Goal: Task Accomplishment & Management: Manage account settings

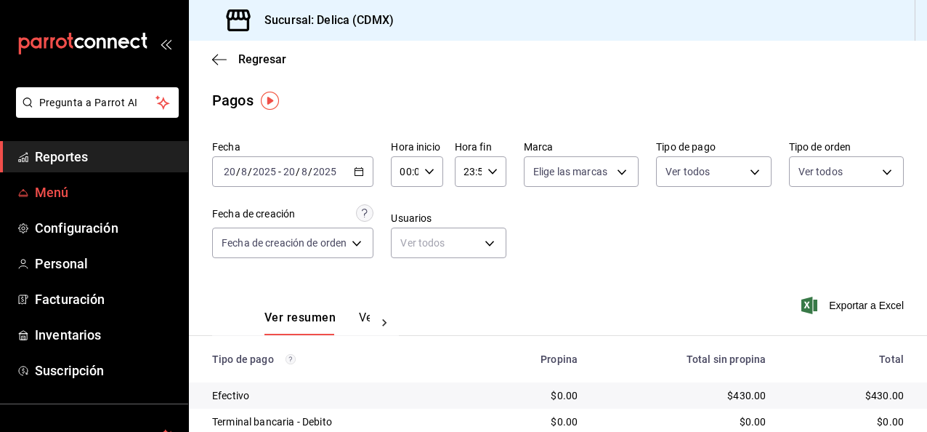
click at [81, 193] on span "Menú" at bounding box center [106, 192] width 142 height 20
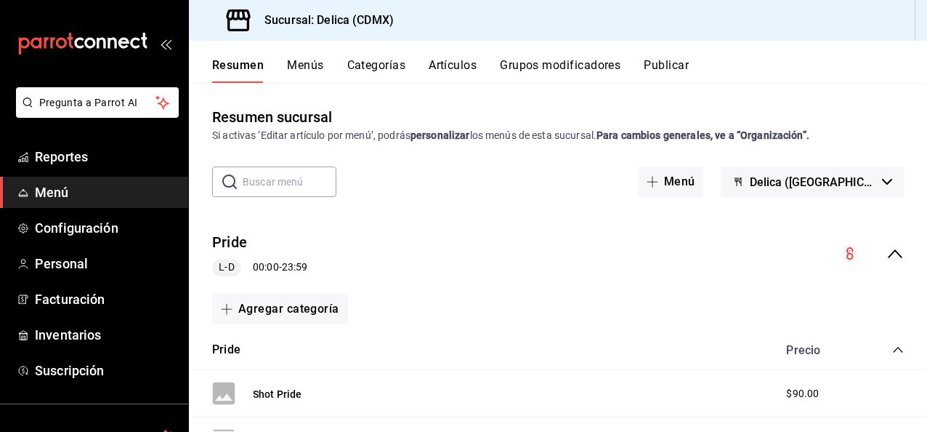
click at [463, 67] on button "Artículos" at bounding box center [453, 70] width 48 height 25
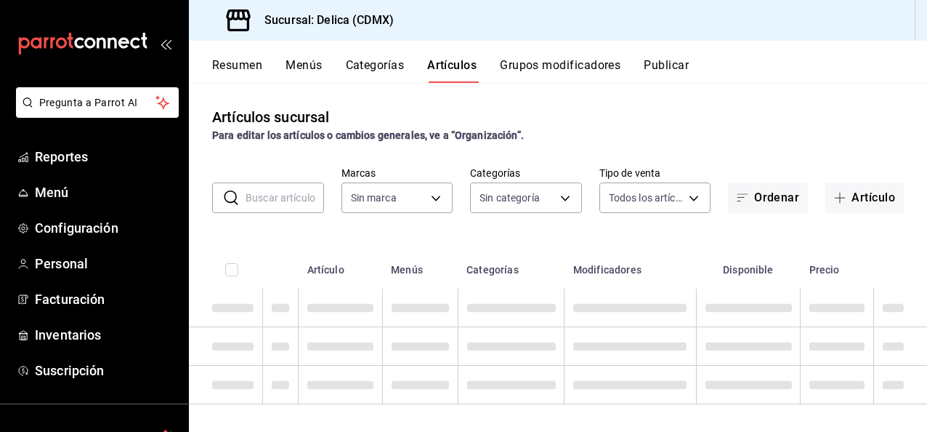
type input "7a730996-5f62-4272-afe4-36f0d9084e78"
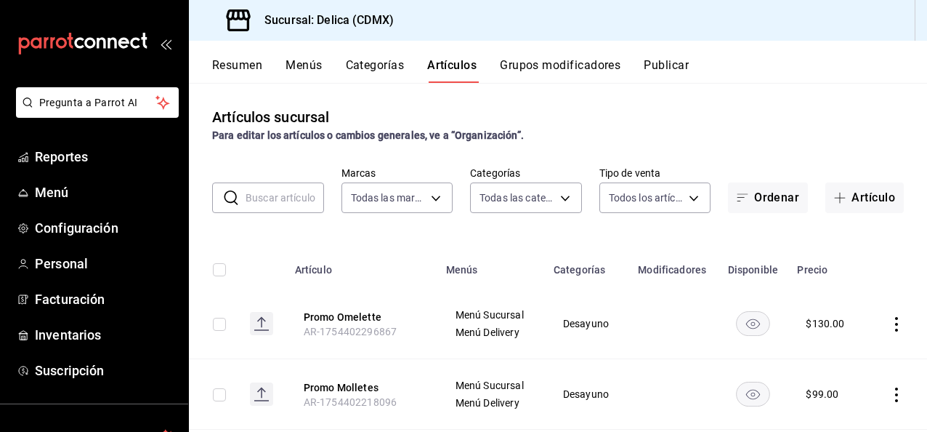
type input "9fd7ed9b-4721-4504-949e-6387cbf2b902,e9266527-8947-4de0-9865-4c95c81f8bdd,c80bb…"
click at [850, 191] on button "Artículo" at bounding box center [865, 197] width 78 height 31
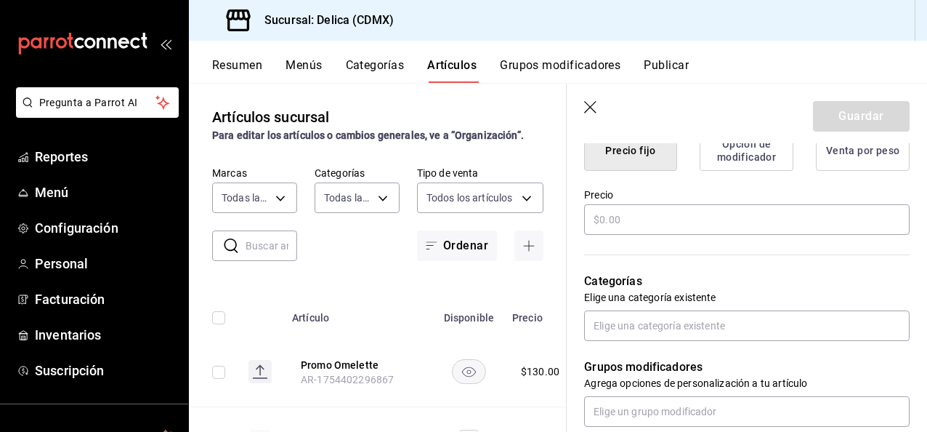
scroll to position [390, 0]
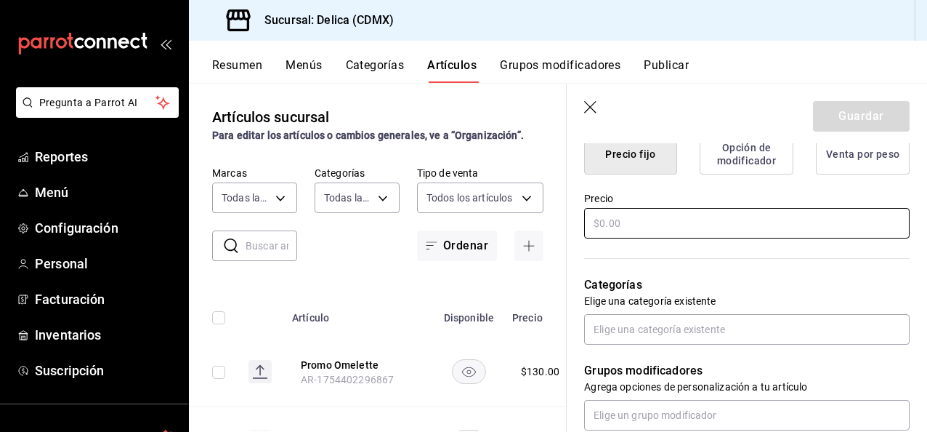
type input "Tour Santo Ring"
click at [728, 209] on input "text" at bounding box center [747, 223] width 326 height 31
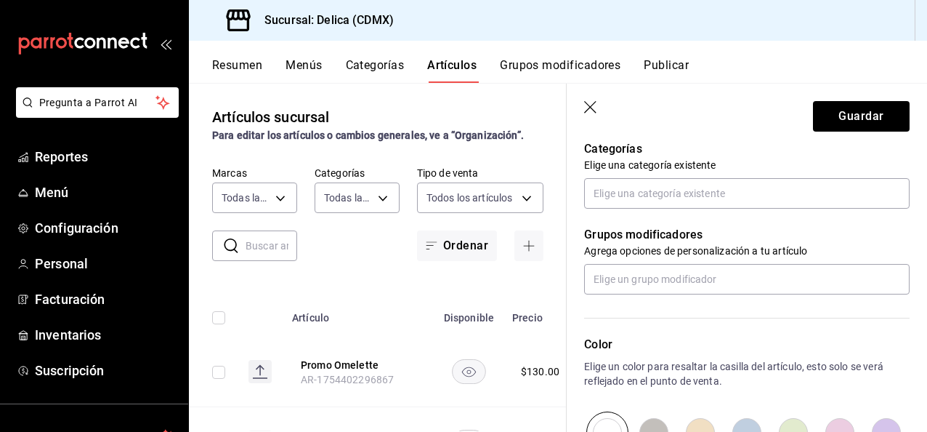
scroll to position [523, 0]
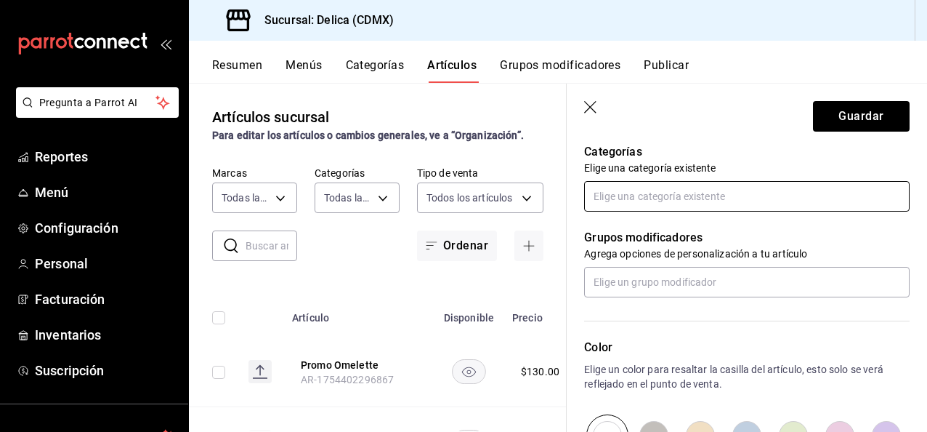
type input "$200.00"
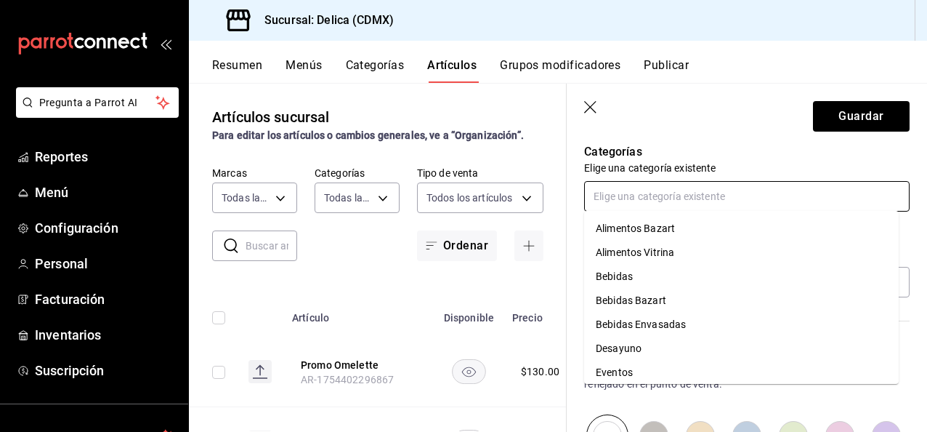
click at [710, 196] on input "text" at bounding box center [747, 196] width 326 height 31
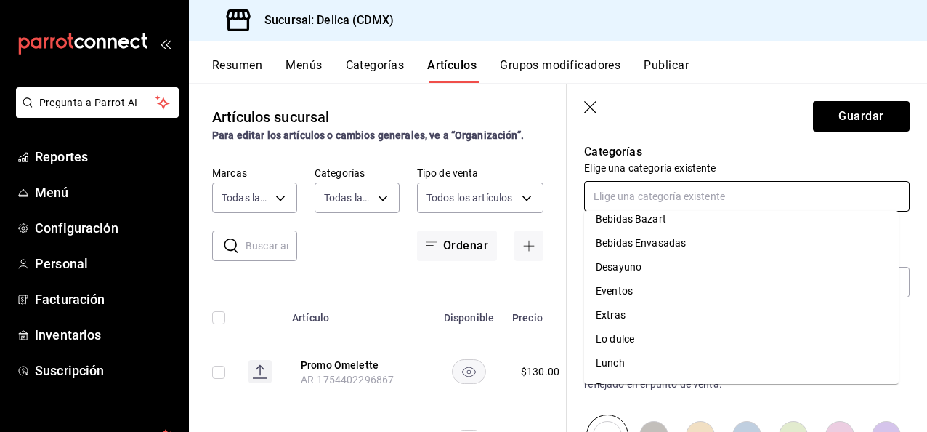
scroll to position [126, 0]
click at [785, 273] on li "Extras" at bounding box center [741, 270] width 315 height 24
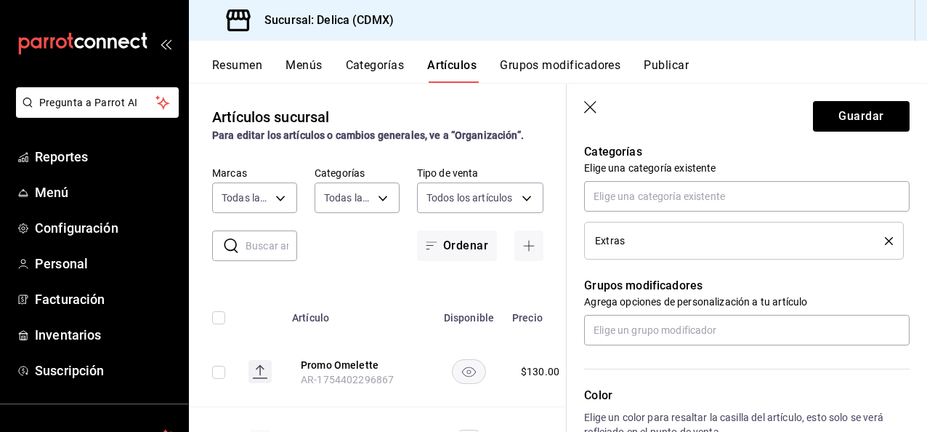
click at [909, 289] on div "Nuevo artículo General Avanzada ¿Cómo se va a llamar? Tour Santo Ring 15 /40 ¿C…" at bounding box center [747, 153] width 360 height 1067
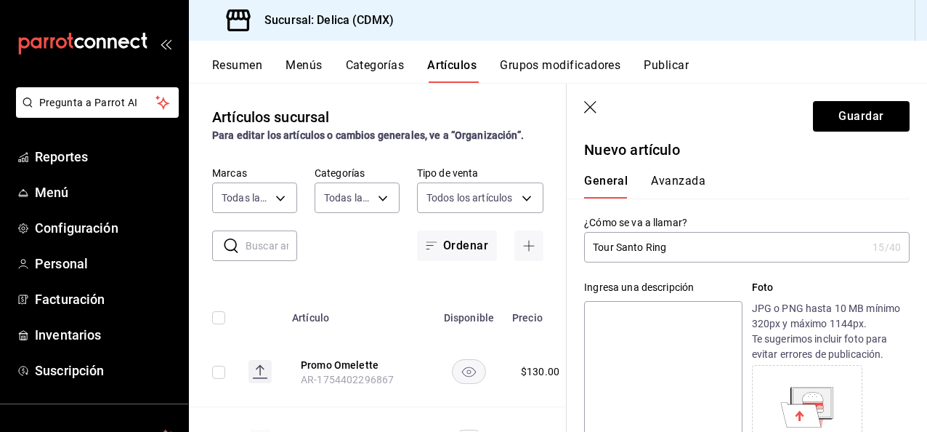
scroll to position [1, 0]
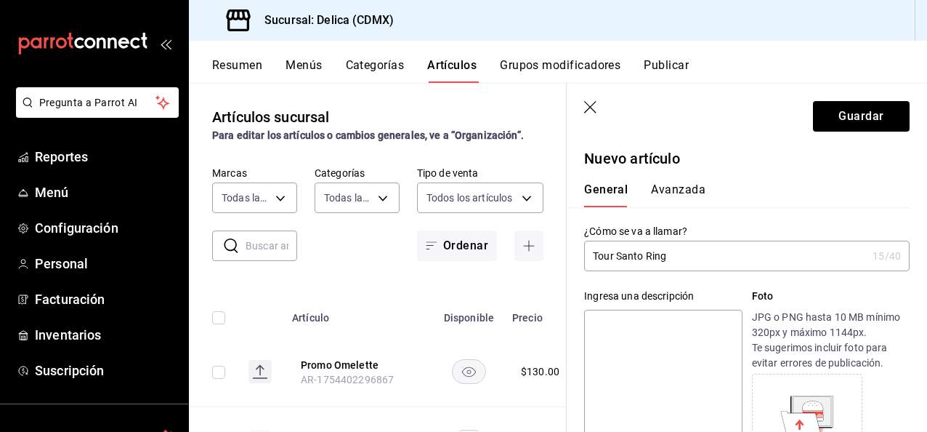
click at [695, 182] on button "Avanzada" at bounding box center [678, 194] width 55 height 25
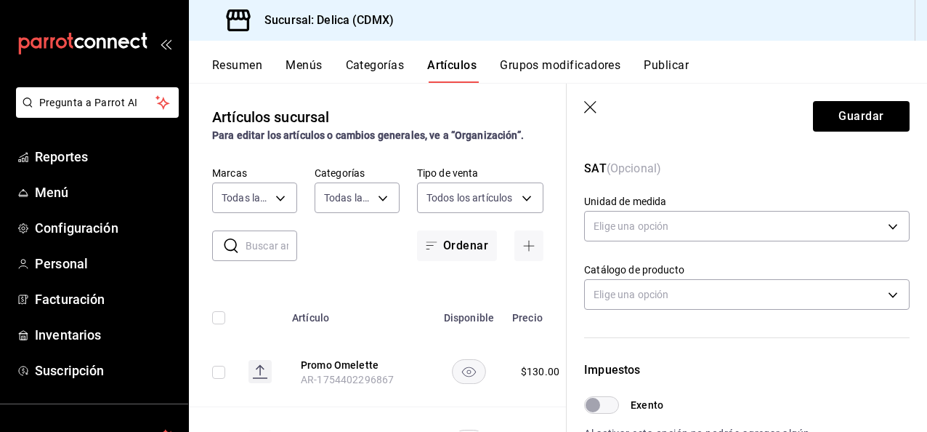
scroll to position [257, 0]
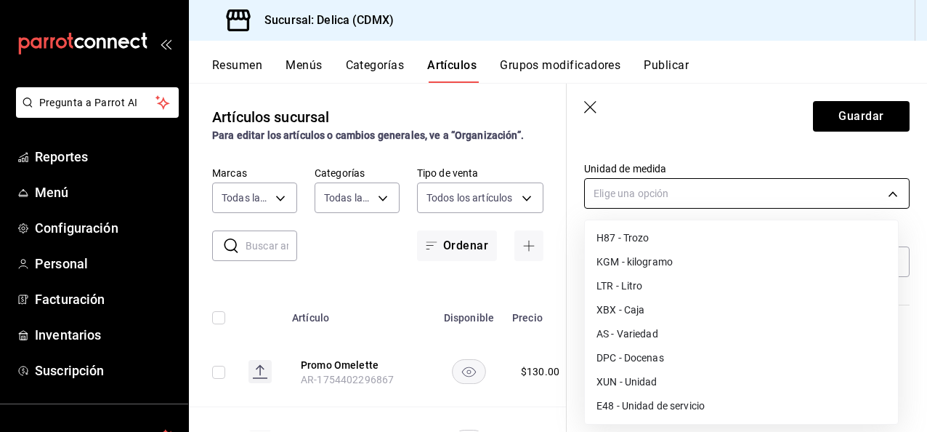
click at [804, 187] on body "Pregunta a Parrot AI Reportes Menú Configuración Personal Facturación Inventari…" at bounding box center [463, 216] width 927 height 432
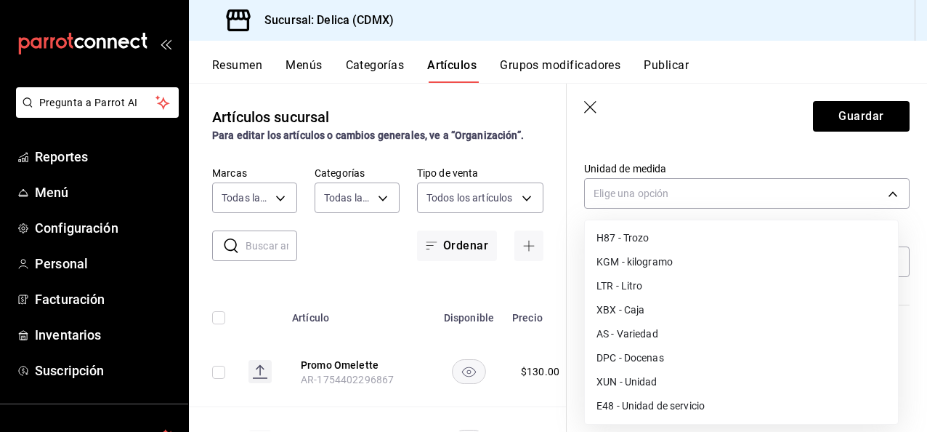
click at [722, 407] on li "E48 - Unidad de servicio" at bounding box center [741, 406] width 313 height 24
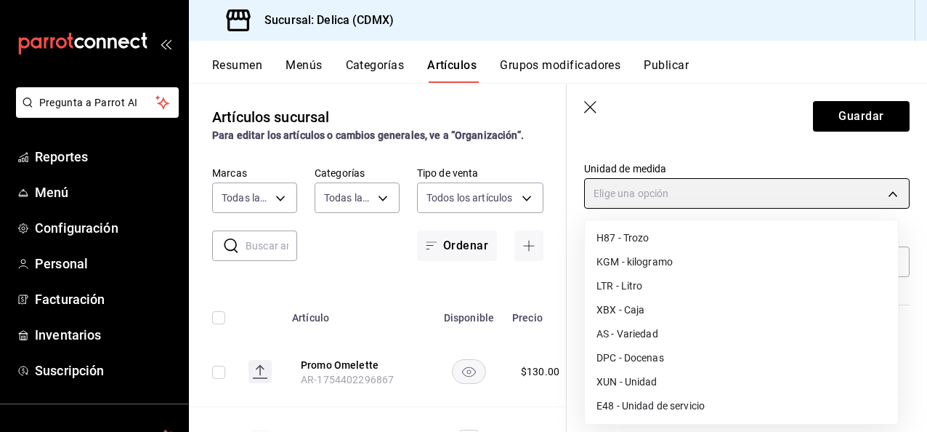
type input "E48"
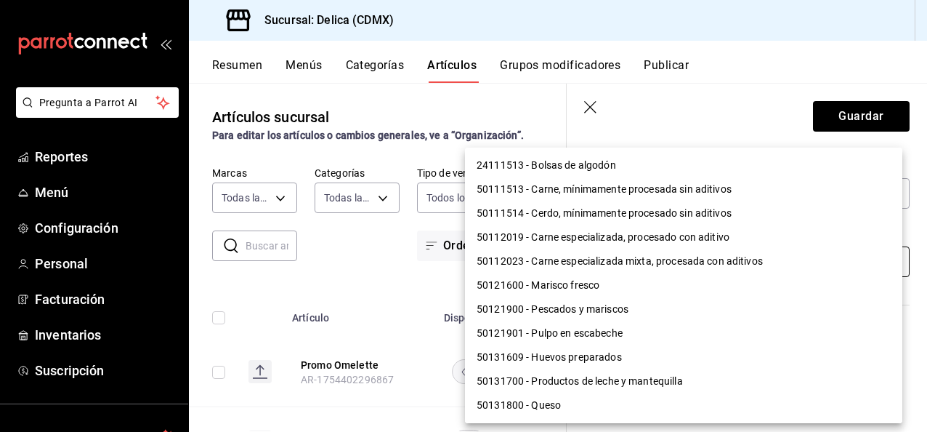
click at [719, 268] on body "Pregunta a Parrot AI Reportes Menú Configuración Personal Facturación Inventari…" at bounding box center [463, 216] width 927 height 432
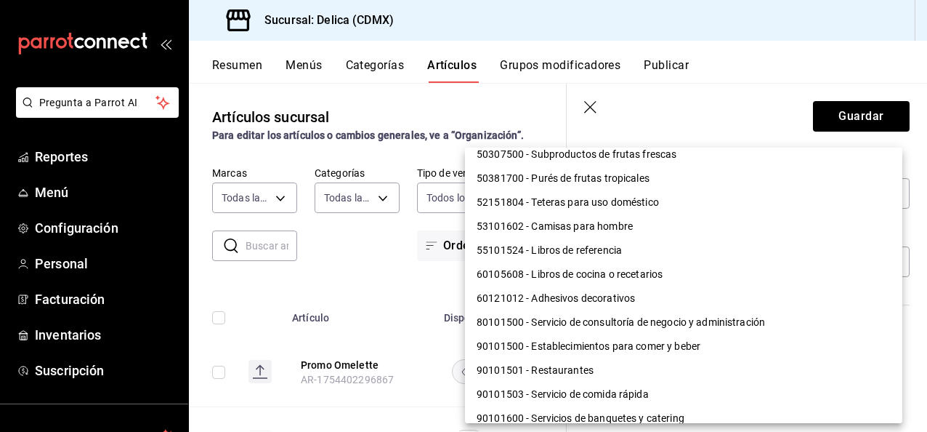
scroll to position [1247, 0]
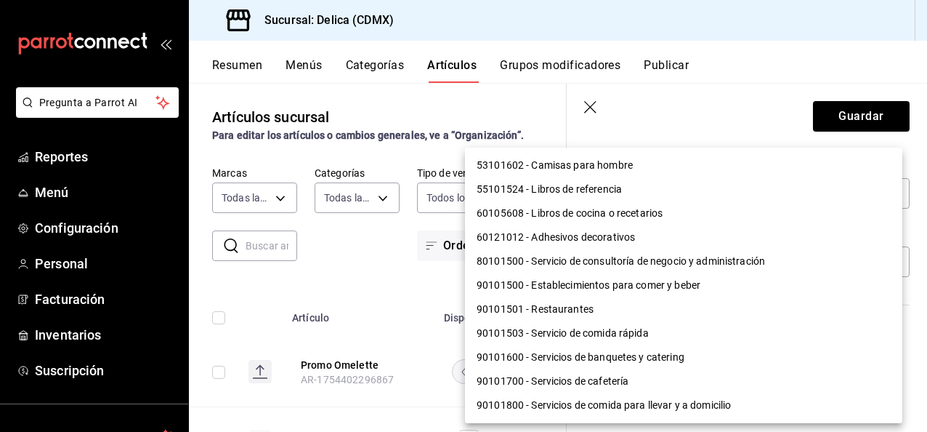
click at [613, 335] on li "90101503 - Servicio de comida rápida" at bounding box center [684, 333] width 438 height 24
type input "90101503"
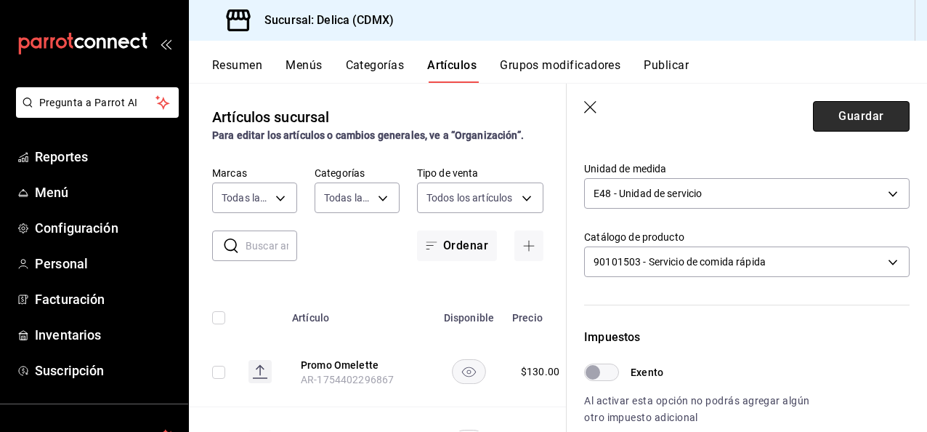
click at [876, 116] on button "Guardar" at bounding box center [861, 116] width 97 height 31
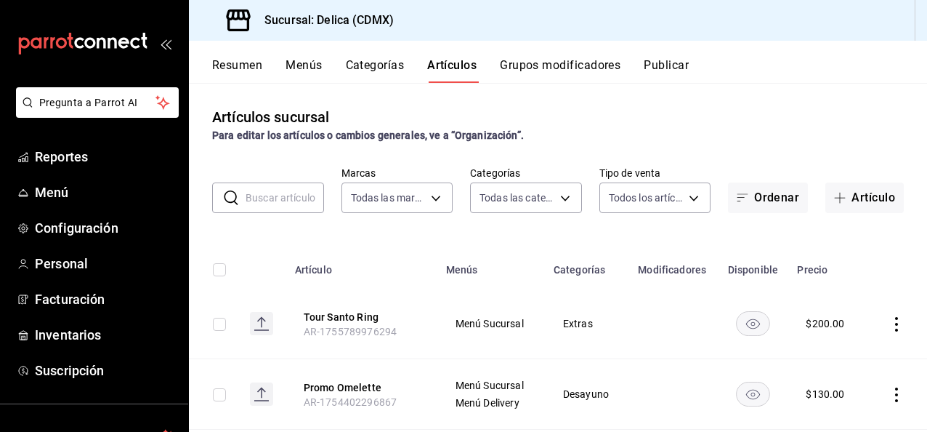
click at [779, 121] on div "Artículos sucursal Para editar los artículos o cambios generales, ve a “Organiz…" at bounding box center [558, 124] width 738 height 37
click at [384, 69] on button "Categorías" at bounding box center [375, 70] width 59 height 25
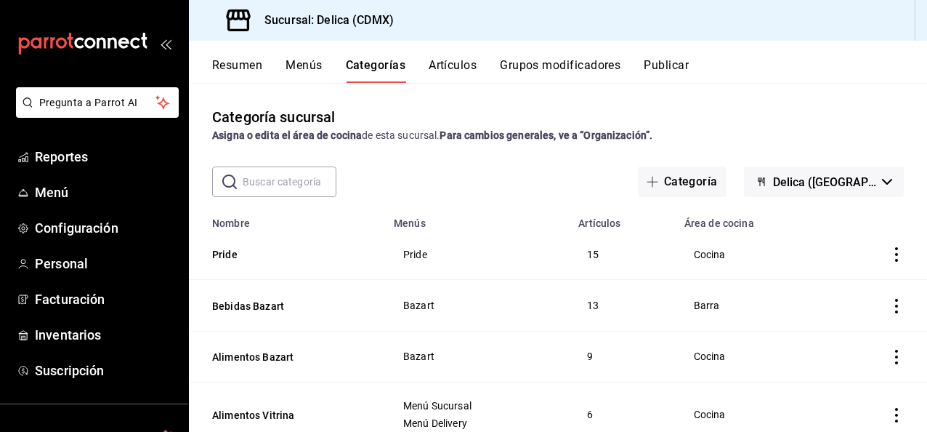
click at [241, 61] on button "Resumen" at bounding box center [237, 70] width 50 height 25
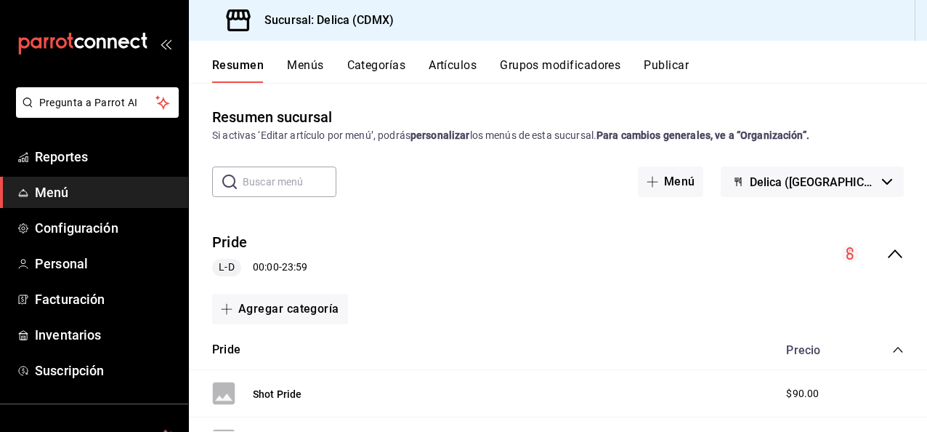
click at [315, 185] on input "text" at bounding box center [290, 181] width 94 height 29
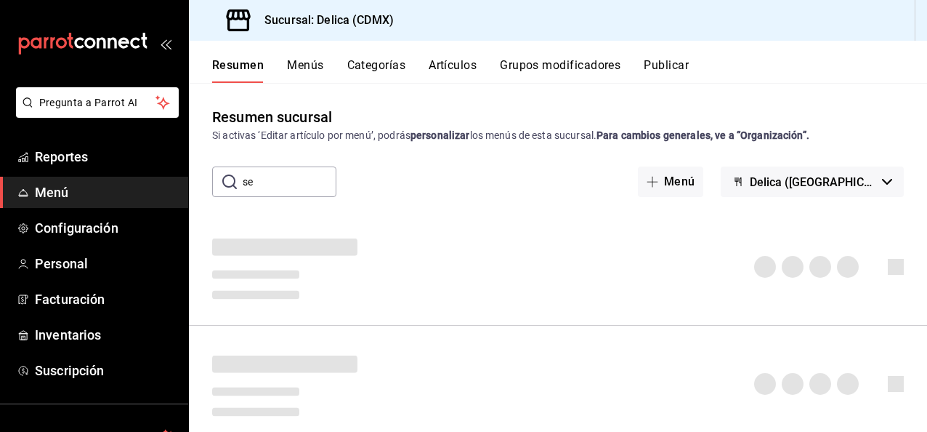
type input "s"
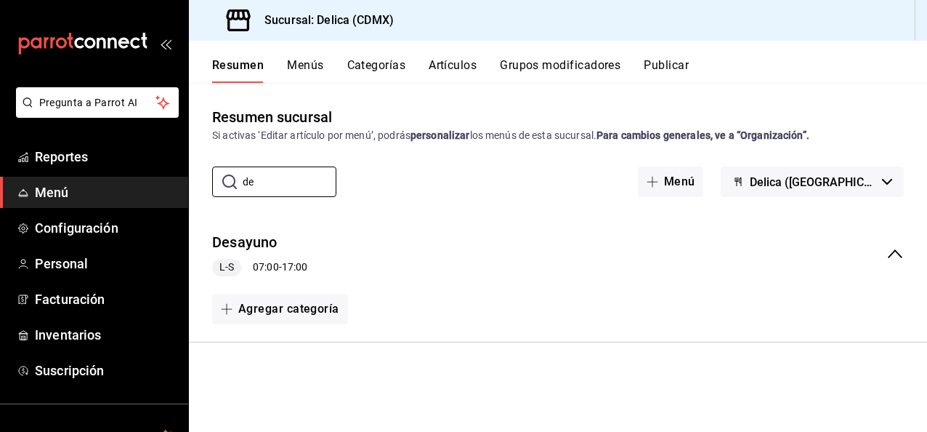
type input "d"
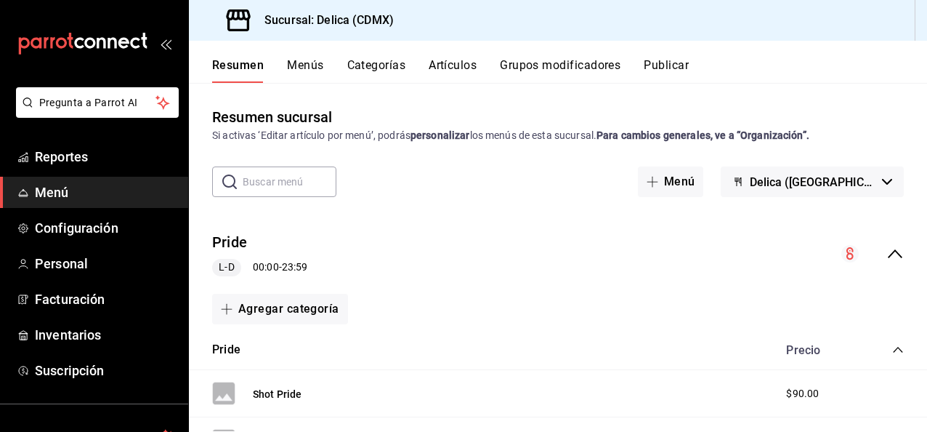
click at [433, 73] on button "Artículos" at bounding box center [453, 70] width 48 height 25
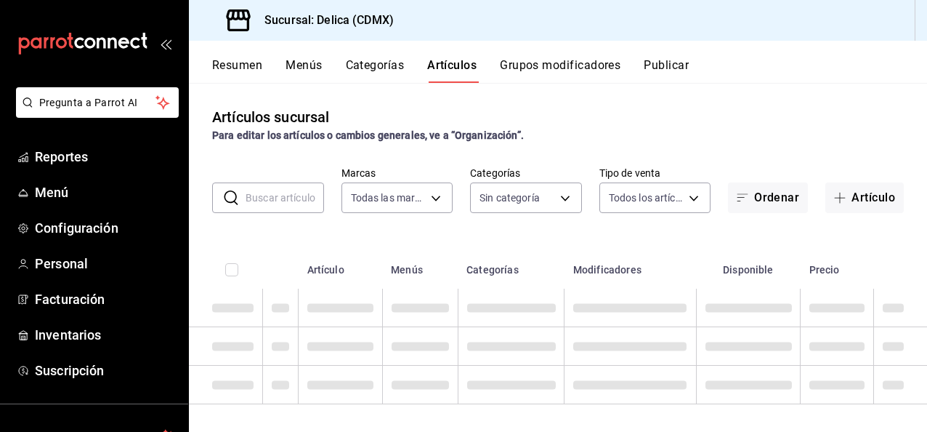
type input "7a730996-5f62-4272-afe4-36f0d9084e78"
click at [297, 190] on input "text" at bounding box center [285, 197] width 78 height 29
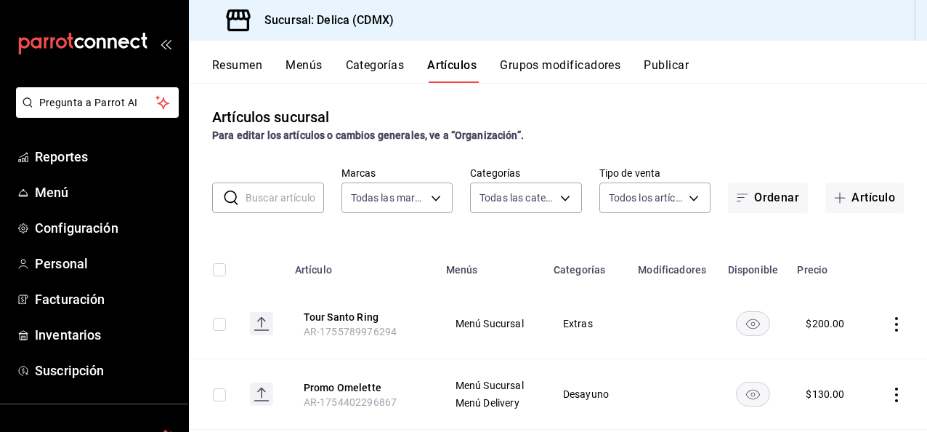
type input "9fd7ed9b-4721-4504-949e-6387cbf2b902,e9266527-8947-4de0-9865-4c95c81f8bdd,c80bb…"
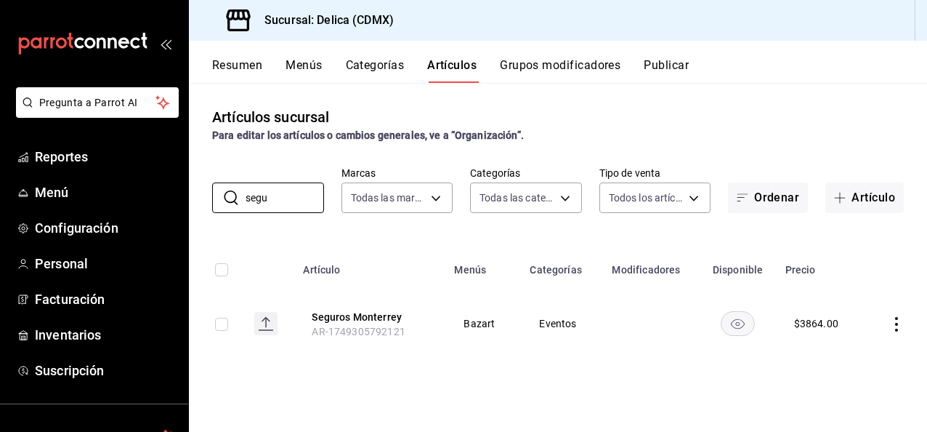
type input "segu"
click at [555, 366] on div "Artículos sucursal Para editar los artículos o cambios generales, ve a “Organiz…" at bounding box center [558, 257] width 738 height 348
click at [901, 326] on icon "actions" at bounding box center [897, 324] width 15 height 15
click at [861, 334] on span "Editar" at bounding box center [853, 333] width 38 height 15
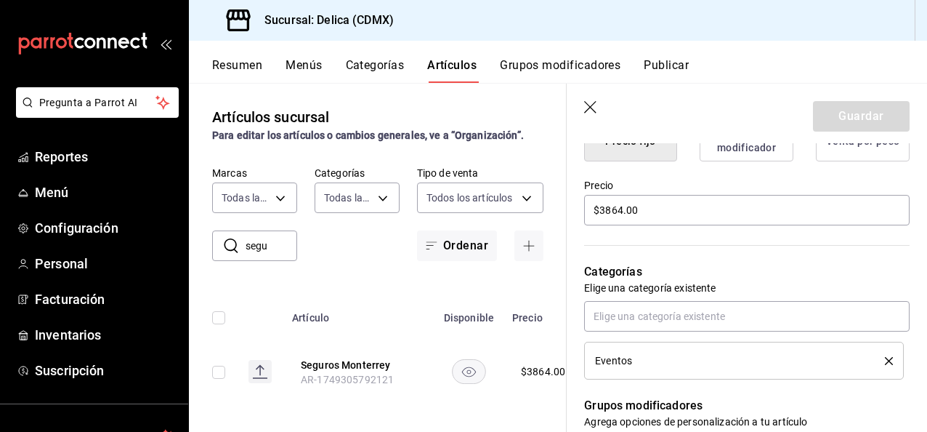
scroll to position [405, 0]
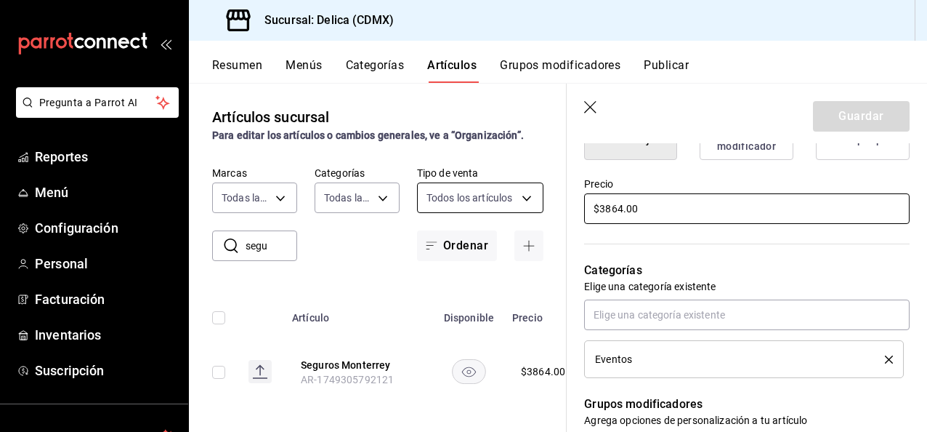
drag, startPoint x: 654, startPoint y: 202, endPoint x: 510, endPoint y: 204, distance: 143.9
click at [510, 204] on main "Artículos sucursal Para editar los artículos o cambios generales, ve a “Organiz…" at bounding box center [558, 257] width 738 height 349
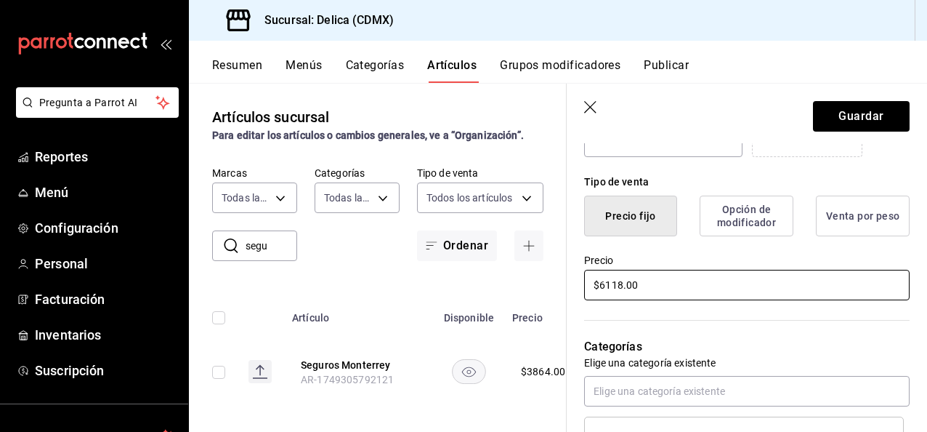
scroll to position [250, 0]
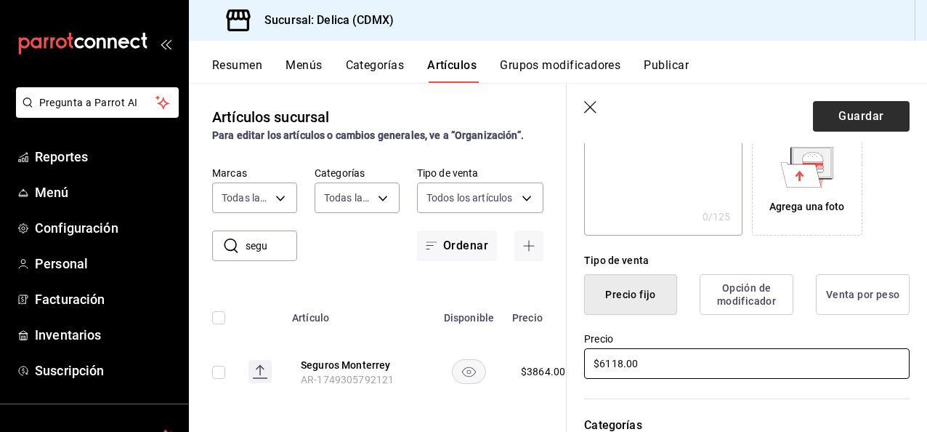
type input "$6118.00"
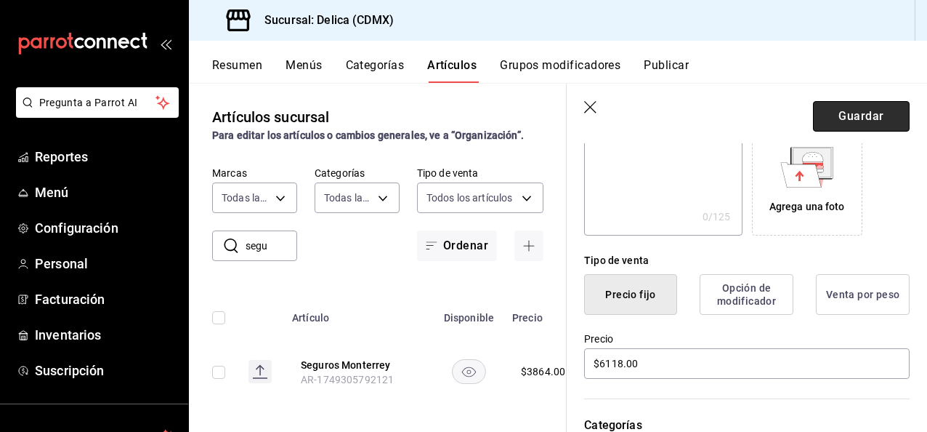
click at [851, 113] on button "Guardar" at bounding box center [861, 116] width 97 height 31
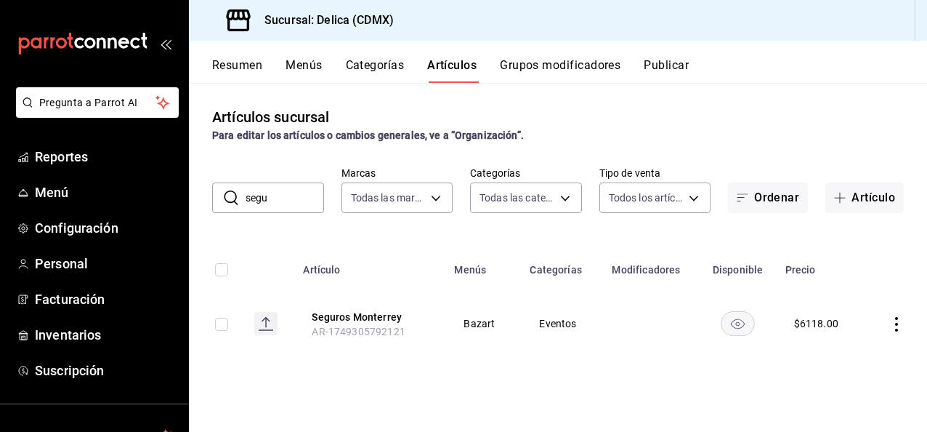
click at [256, 68] on button "Resumen" at bounding box center [237, 70] width 50 height 25
